Goal: Find contact information: Find contact information

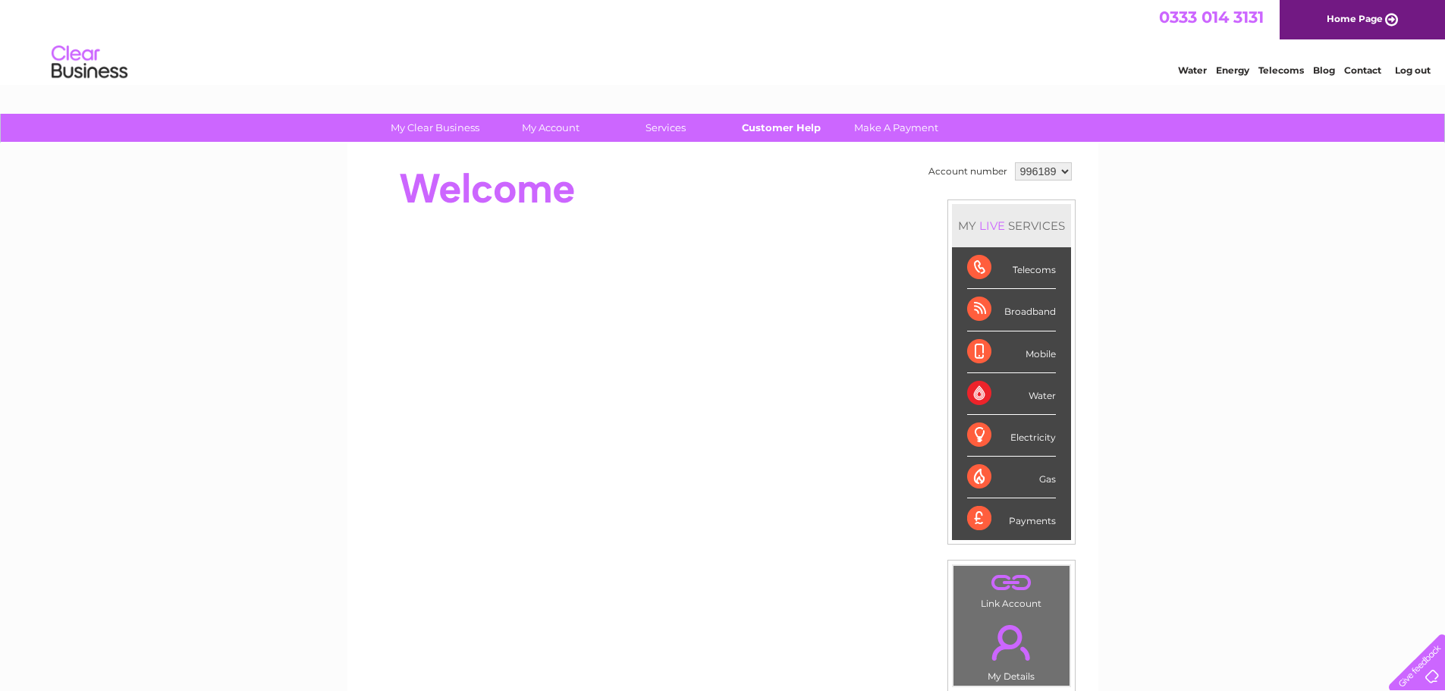
click at [777, 125] on link "Customer Help" at bounding box center [780, 128] width 125 height 28
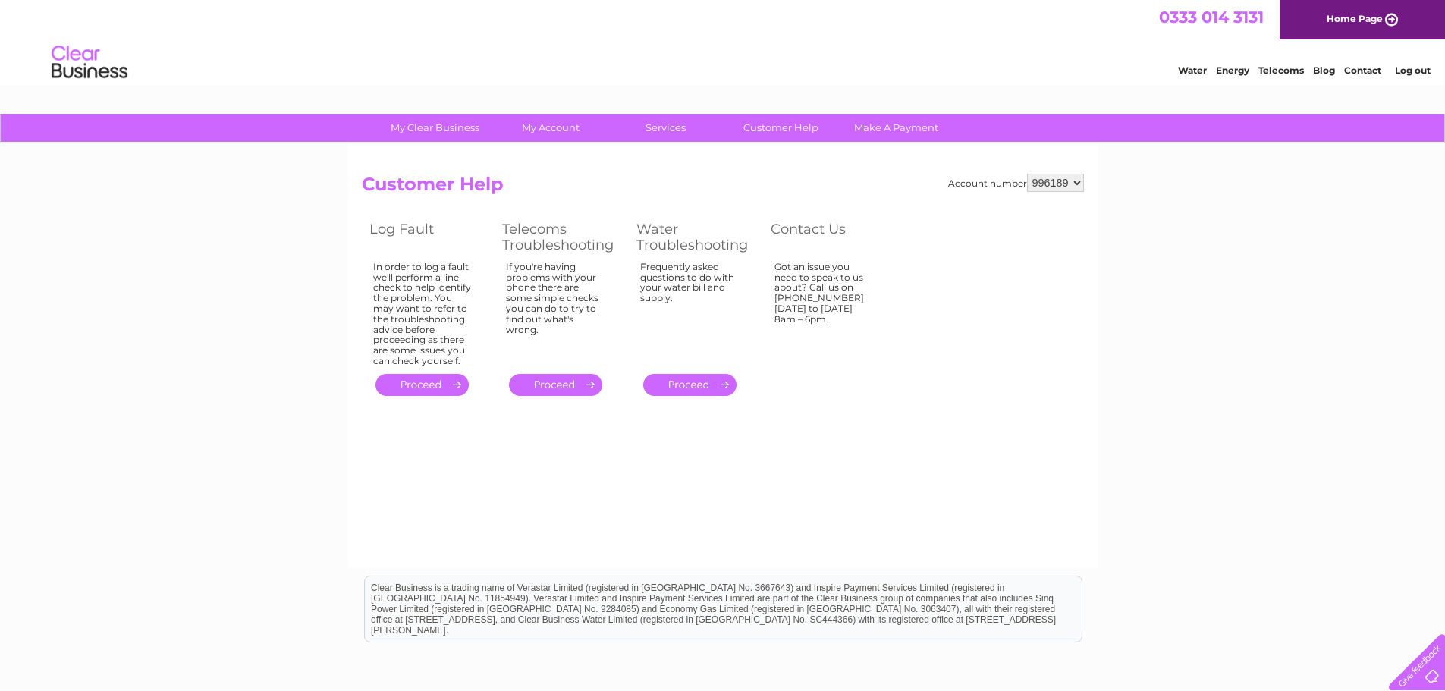
click at [817, 229] on th "Contact Us" at bounding box center [829, 237] width 133 height 40
click at [814, 309] on div "Got an issue you need to speak to us about? Call us on 0333 014 3131 Monday to …" at bounding box center [823, 311] width 99 height 99
click at [814, 309] on div "Got an issue you need to speak to us about? Call us on [PHONE_NUMBER] [DATE] to…" at bounding box center [823, 311] width 99 height 99
click at [822, 227] on th "Contact Us" at bounding box center [829, 237] width 133 height 40
click at [822, 228] on th "Contact Us" at bounding box center [829, 237] width 133 height 40
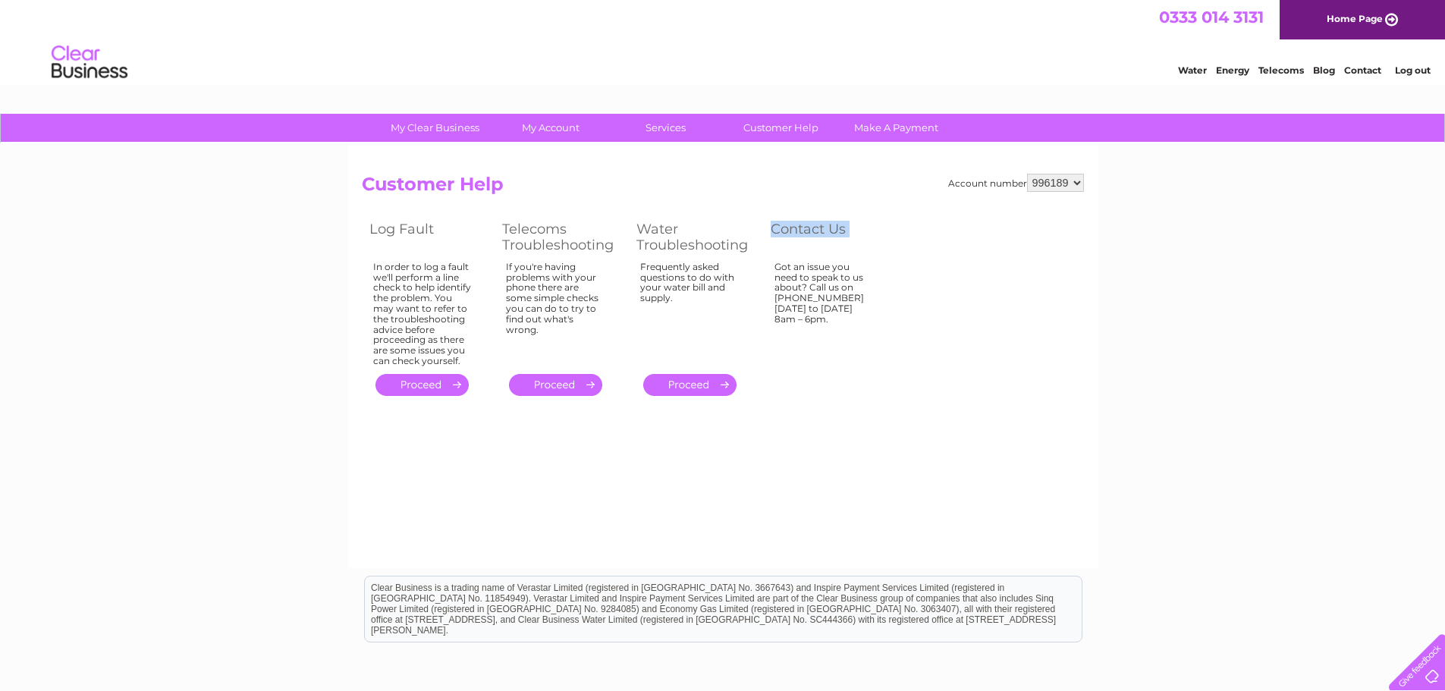
click at [822, 228] on th "Contact Us" at bounding box center [829, 237] width 133 height 40
click at [821, 268] on div "Got an issue you need to speak to us about? Call us on [PHONE_NUMBER] [DATE] to…" at bounding box center [823, 311] width 99 height 99
click at [821, 268] on div "Got an issue you need to speak to us about? Call us on 0333 014 3131 Monday to …" at bounding box center [823, 311] width 99 height 99
click at [819, 362] on td "Got an issue you need to speak to us about? Call us on [PHONE_NUMBER] [DATE] to…" at bounding box center [829, 314] width 133 height 112
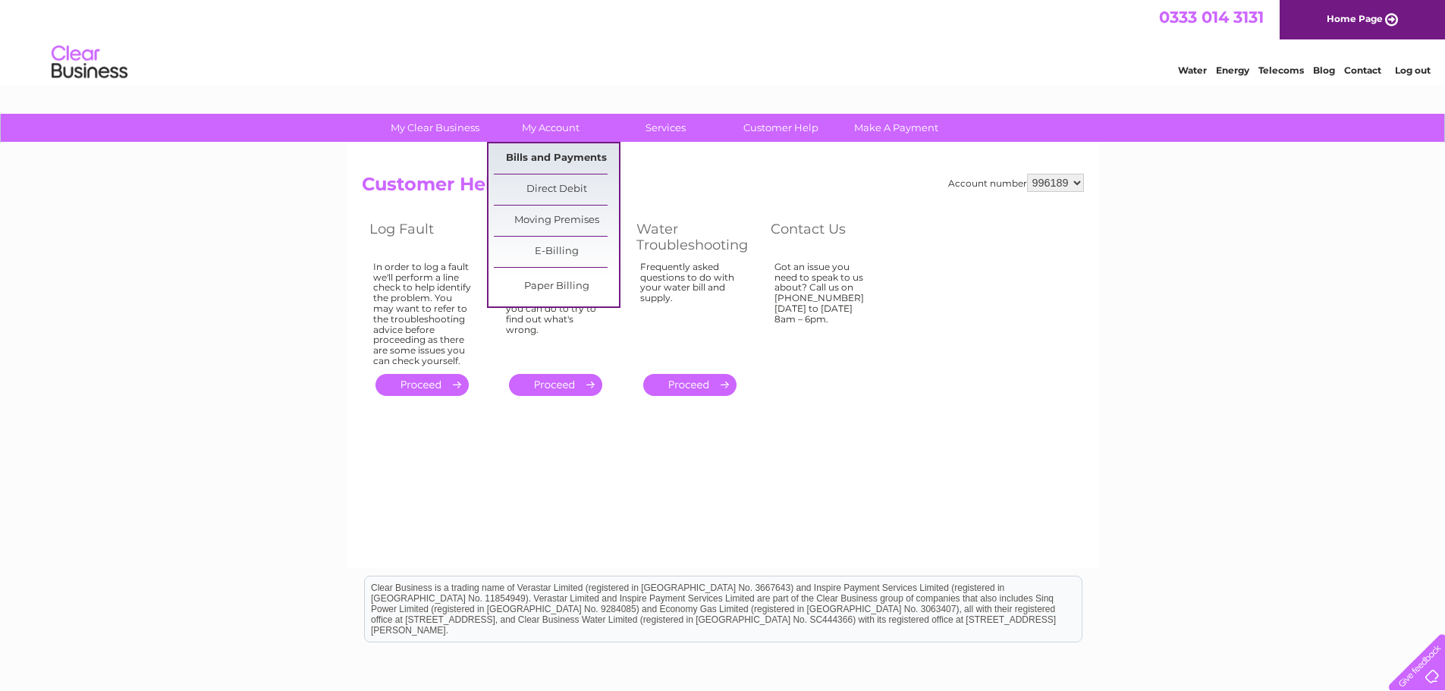
click at [544, 151] on link "Bills and Payments" at bounding box center [556, 158] width 125 height 30
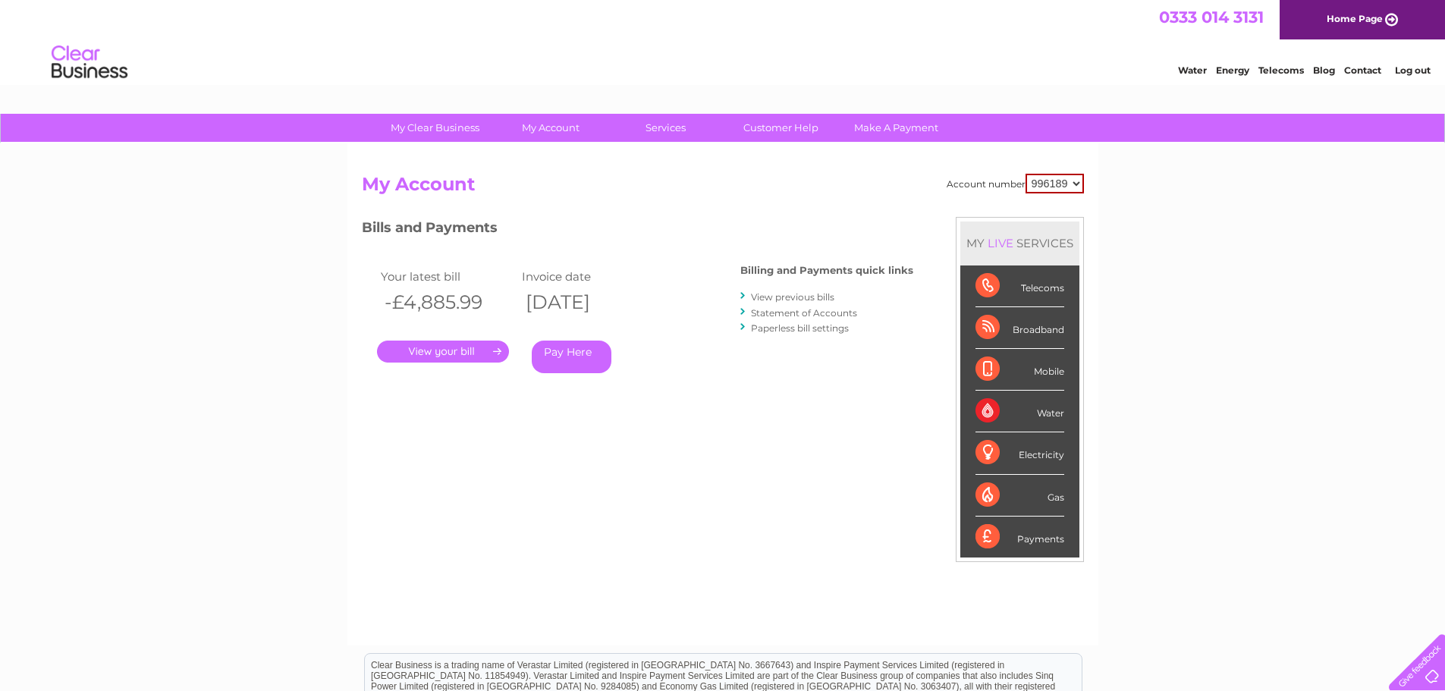
click at [802, 313] on link "Statement of Accounts" at bounding box center [804, 312] width 106 height 11
click at [1071, 176] on select "996189" at bounding box center [1054, 184] width 58 height 20
click at [893, 133] on link "Make A Payment" at bounding box center [895, 128] width 125 height 28
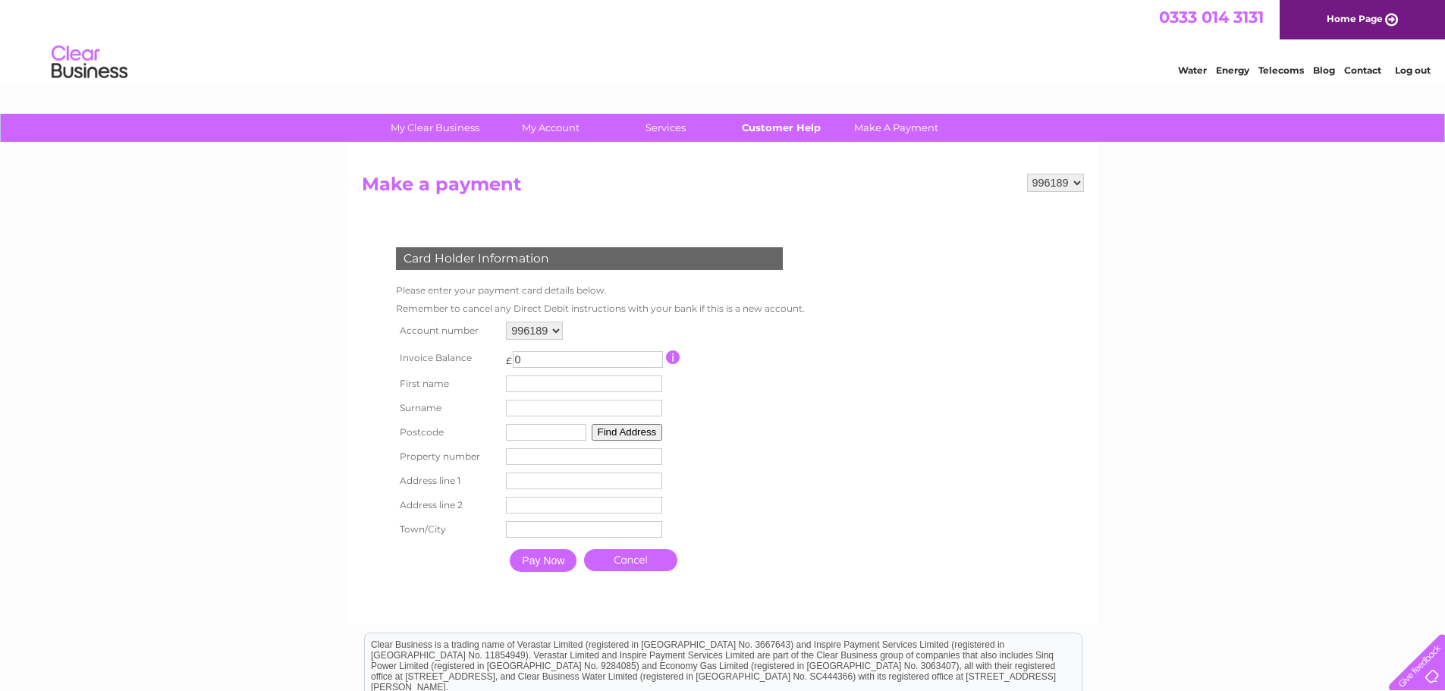
click at [776, 136] on link "Customer Help" at bounding box center [780, 128] width 125 height 28
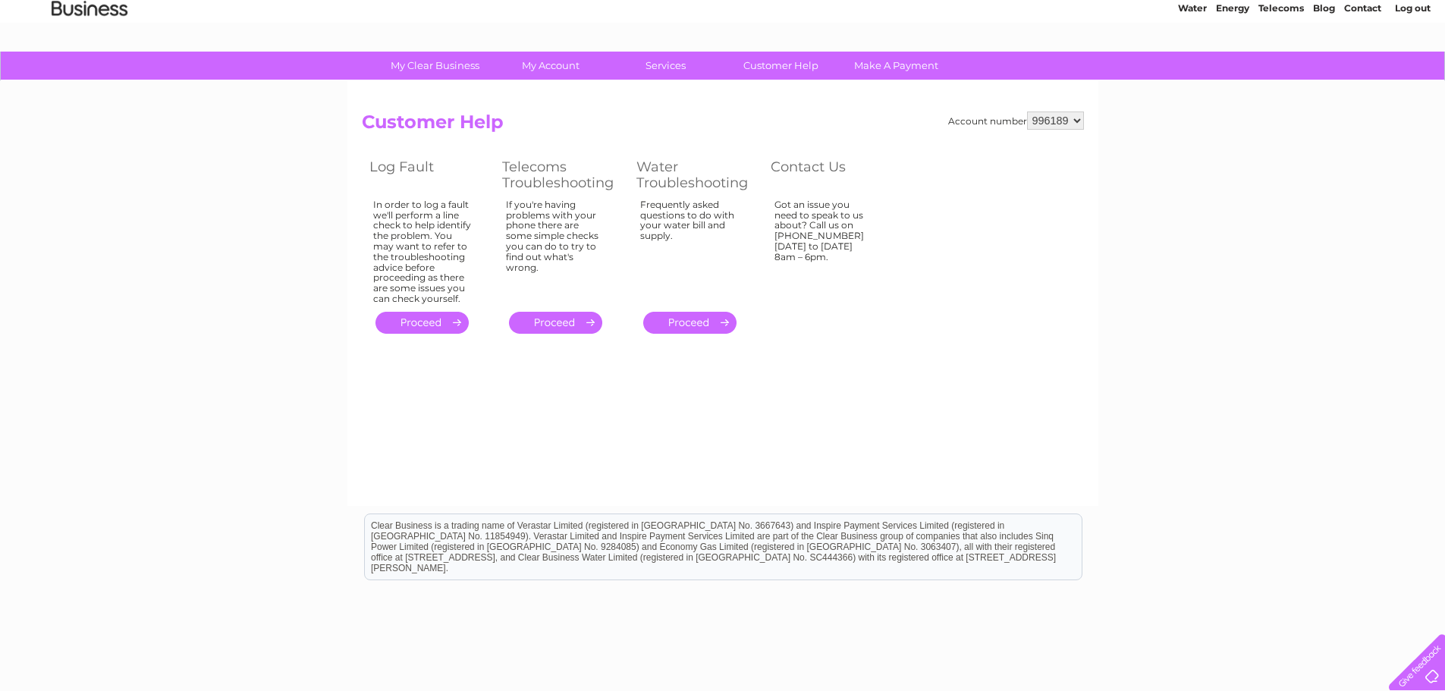
scroll to position [148, 0]
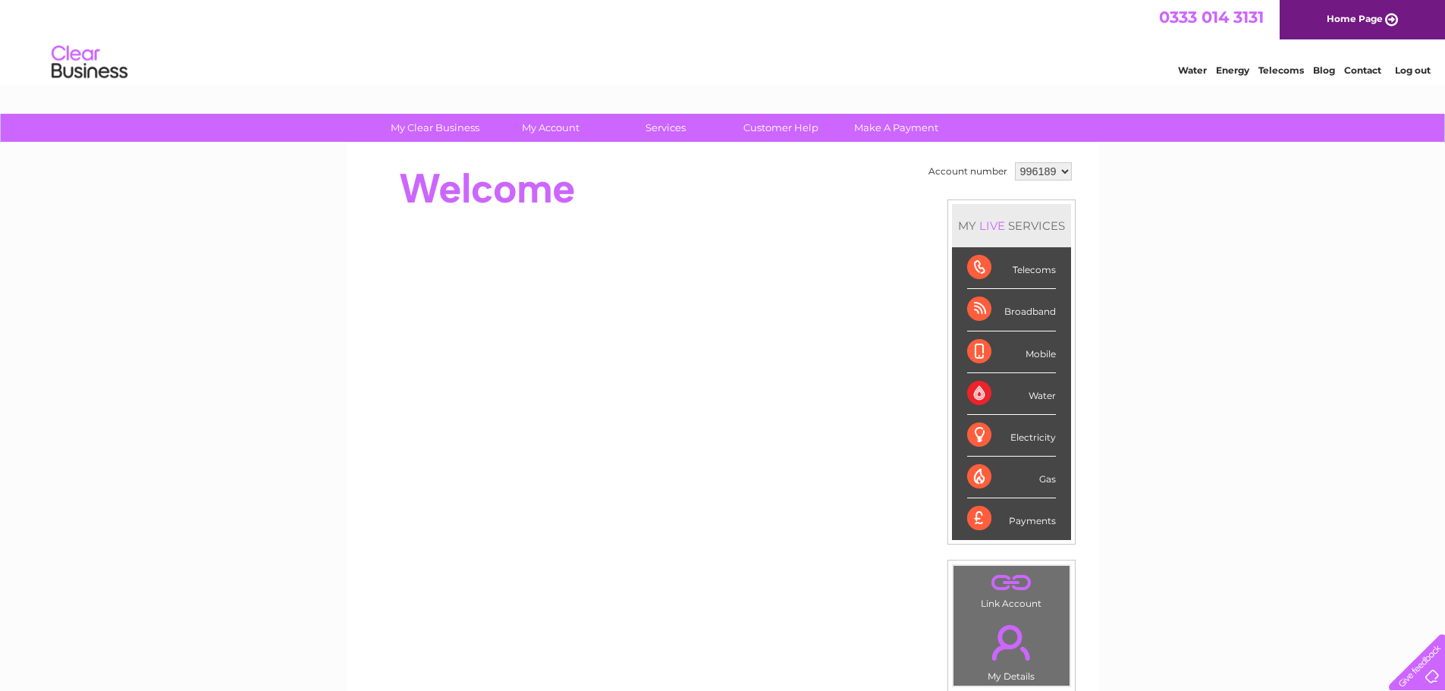
click at [1352, 70] on link "Contact" at bounding box center [1362, 69] width 37 height 11
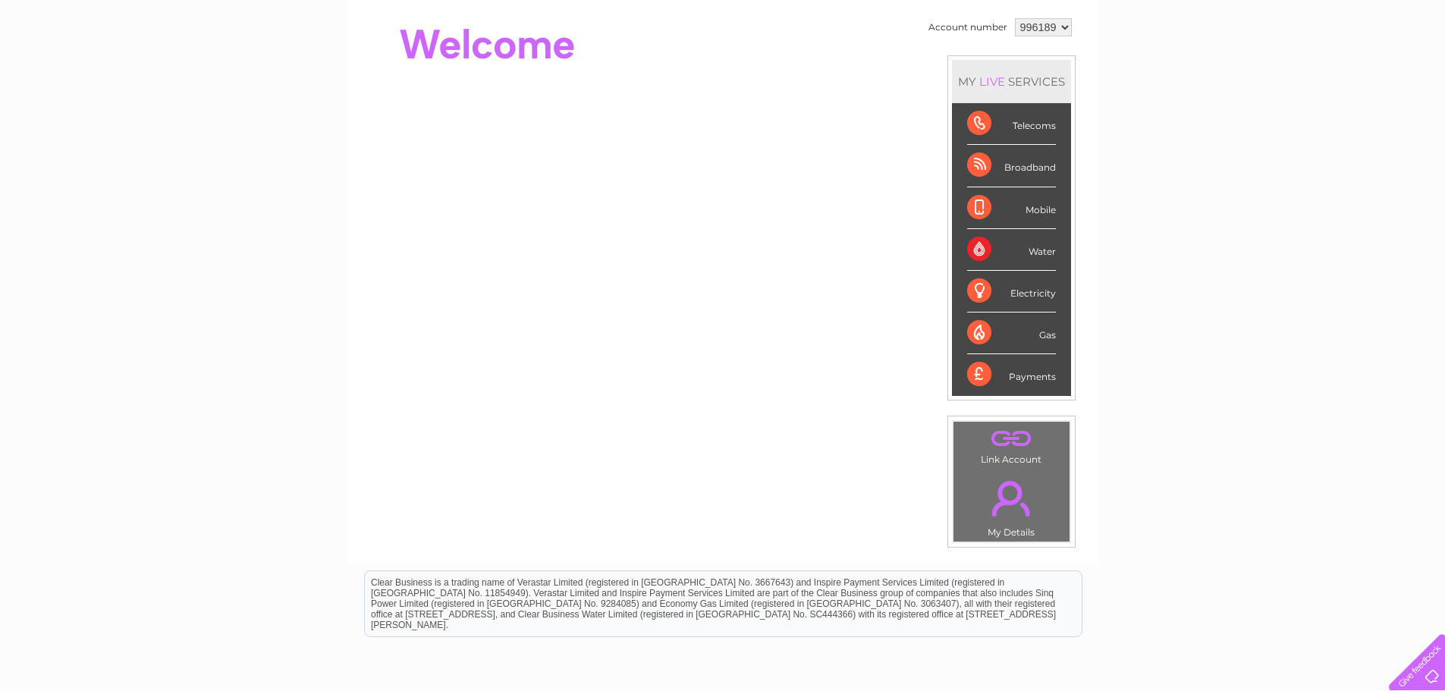
scroll to position [135, 0]
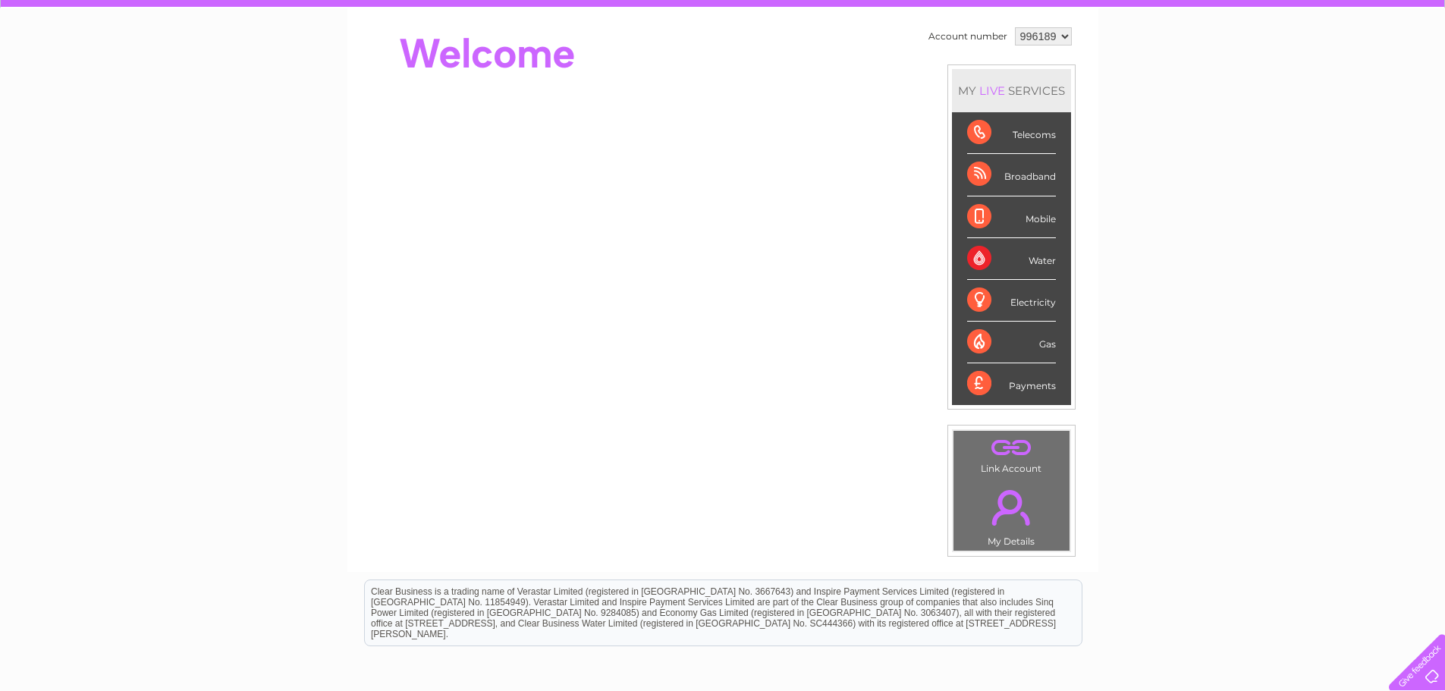
click at [1045, 256] on div "Water" at bounding box center [1011, 259] width 89 height 42
click at [986, 264] on div "Water" at bounding box center [1011, 259] width 89 height 42
click at [977, 255] on div "Water" at bounding box center [1011, 259] width 89 height 42
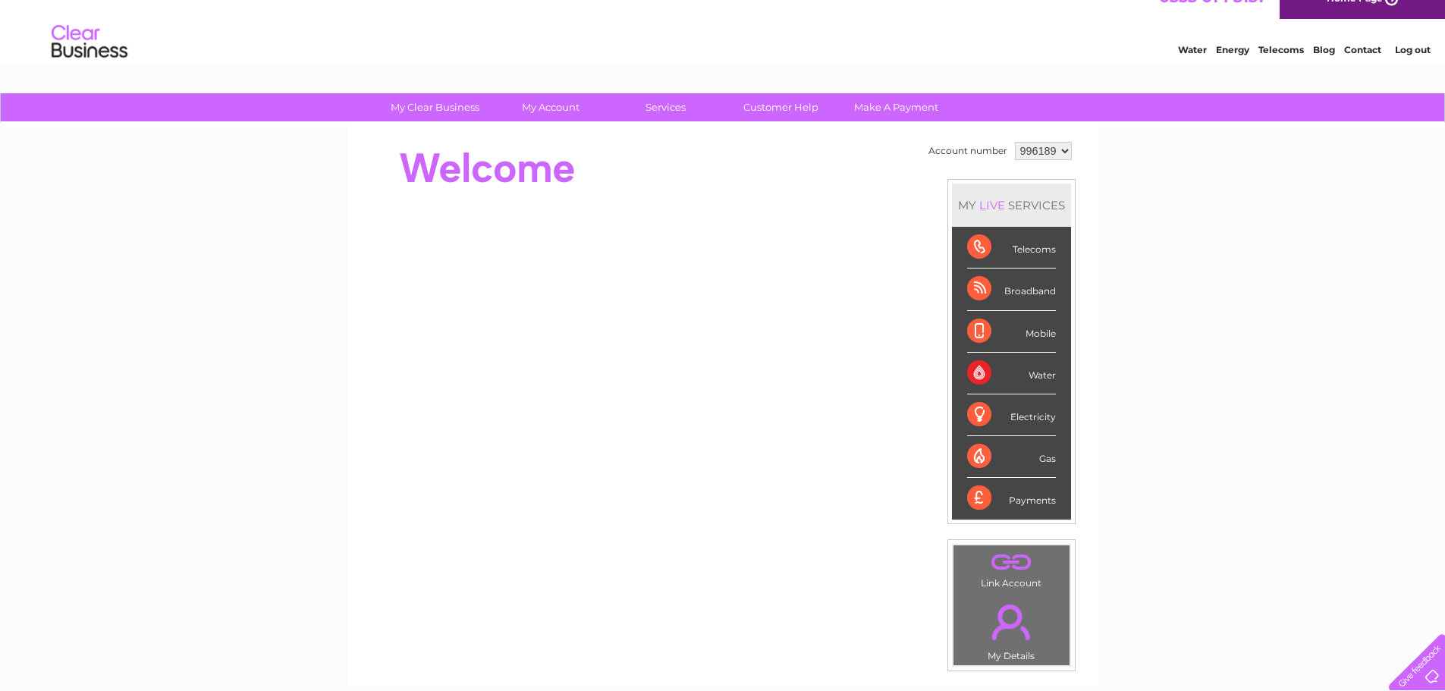
scroll to position [0, 0]
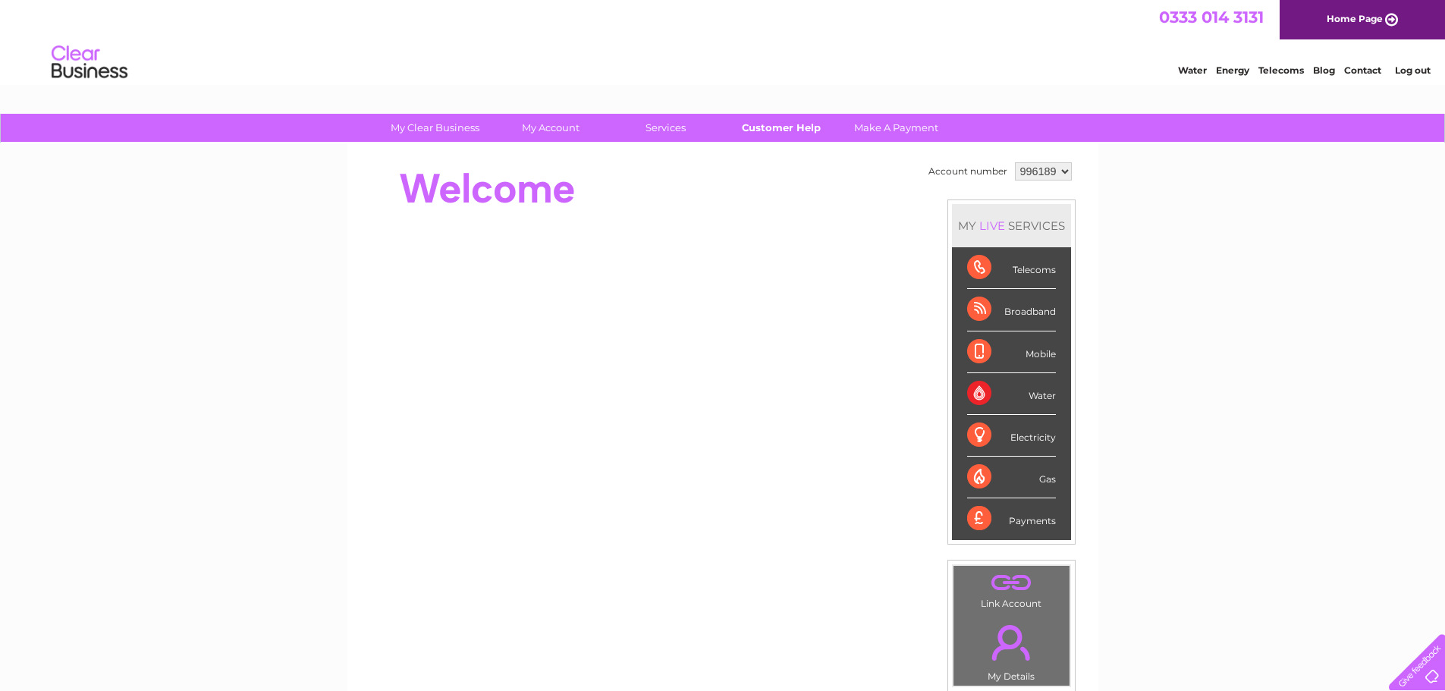
click at [795, 132] on link "Customer Help" at bounding box center [780, 128] width 125 height 28
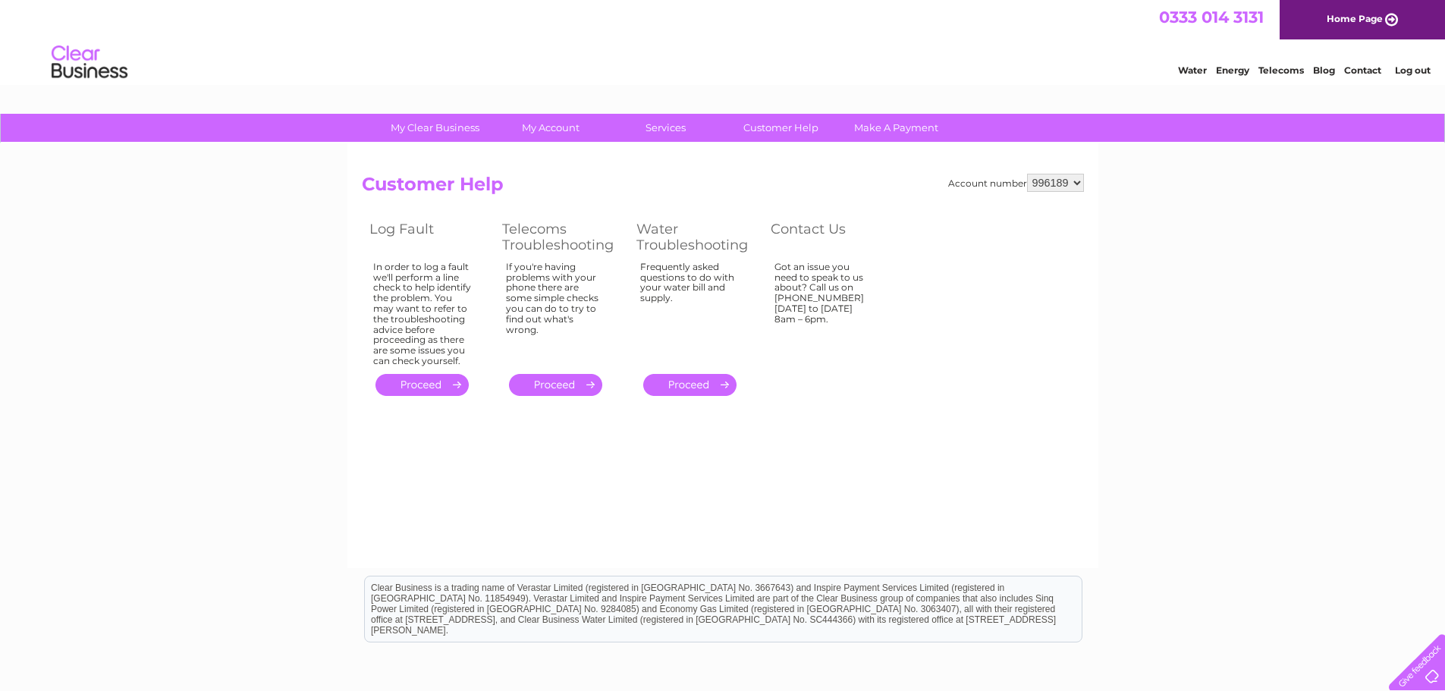
click at [836, 285] on div "Got an issue you need to speak to us about? Call us on [PHONE_NUMBER] [DATE] to…" at bounding box center [823, 311] width 99 height 99
click at [819, 231] on th "Contact Us" at bounding box center [829, 237] width 133 height 40
